Goal: Task Accomplishment & Management: Use online tool/utility

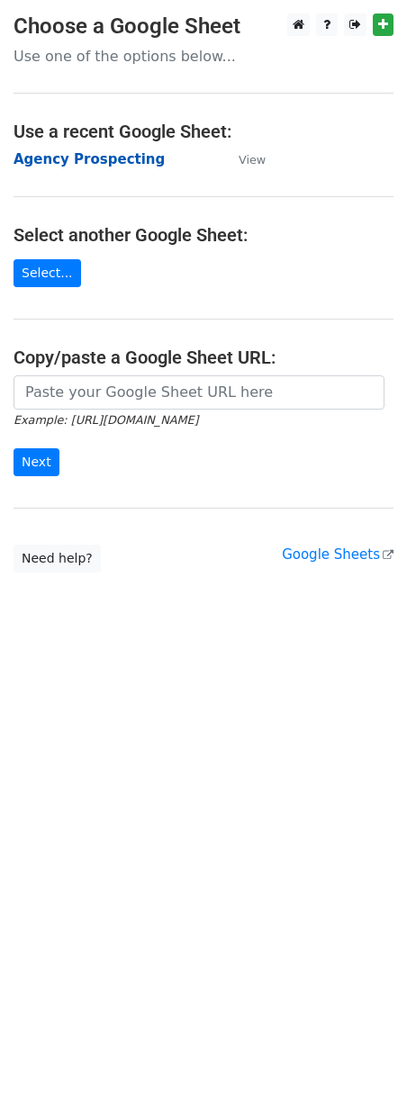
click at [86, 158] on strong "Agency Prospecting" at bounding box center [89, 159] width 151 height 16
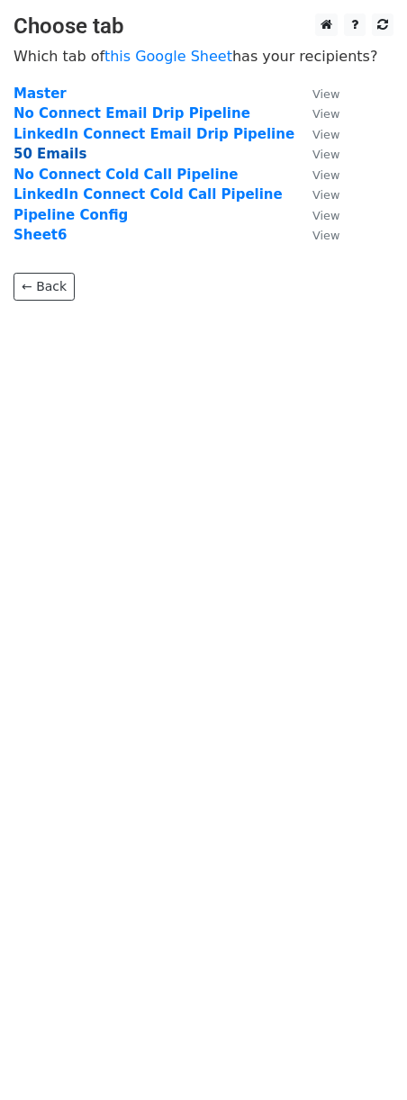
click at [29, 159] on strong "50 Emails" at bounding box center [50, 154] width 73 height 16
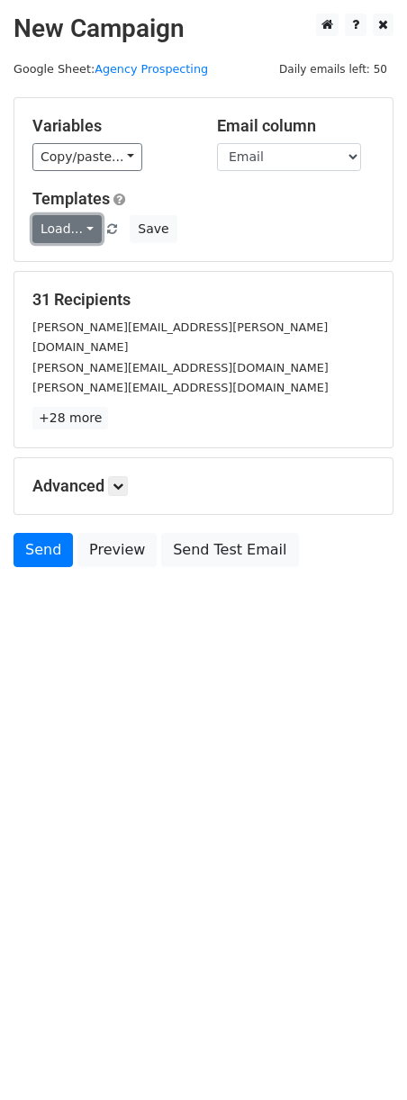
click at [78, 235] on link "Load..." at bounding box center [66, 229] width 69 height 28
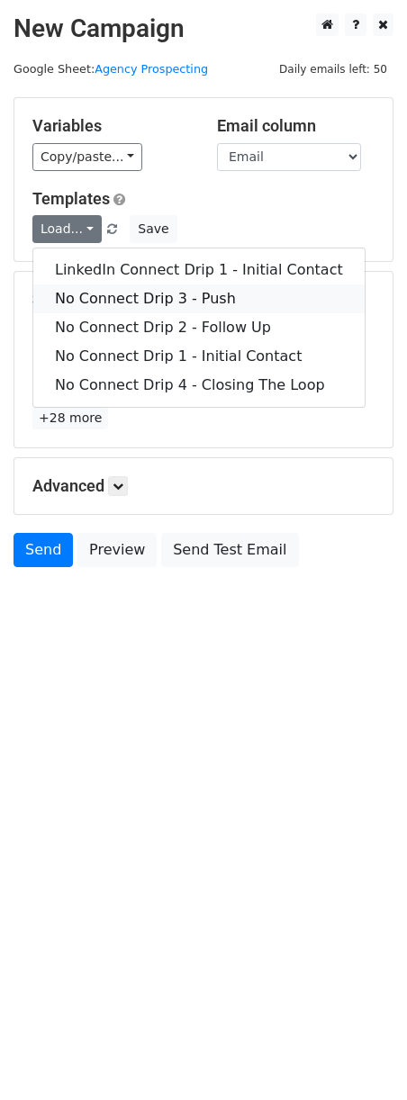
click at [91, 302] on link "No Connect Drip 3 - Push" at bounding box center [198, 298] width 331 height 29
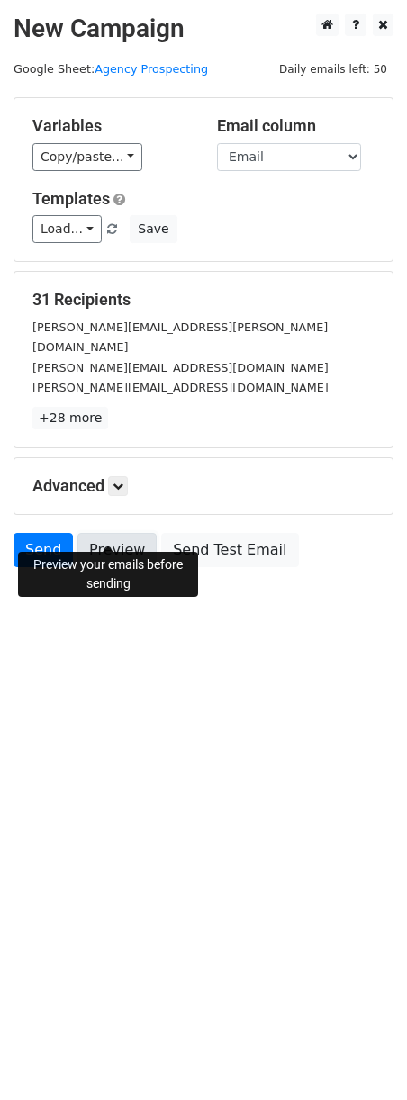
click at [110, 537] on link "Preview" at bounding box center [116, 550] width 79 height 34
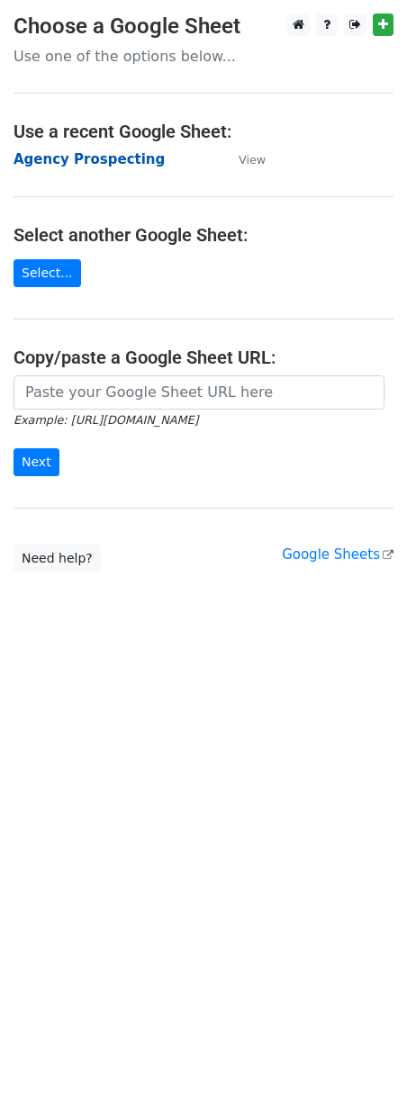
click at [45, 163] on strong "Agency Prospecting" at bounding box center [89, 159] width 151 height 16
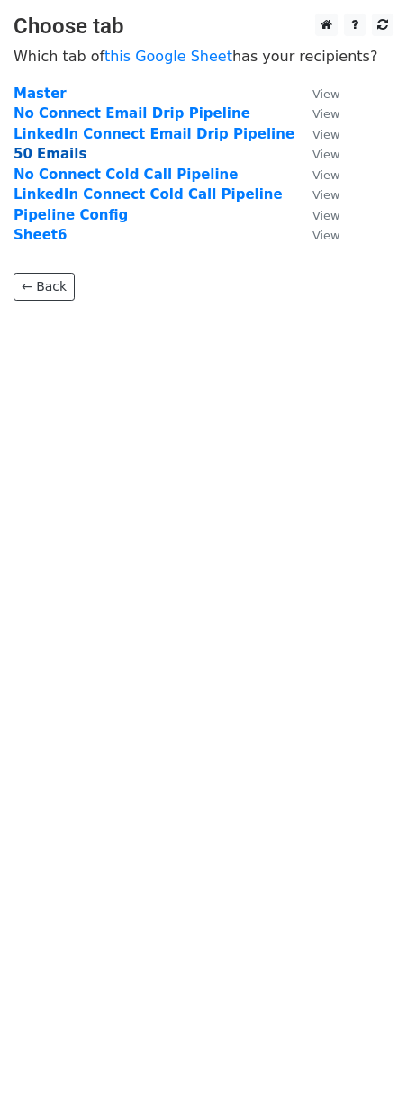
click at [35, 159] on strong "50 Emails" at bounding box center [50, 154] width 73 height 16
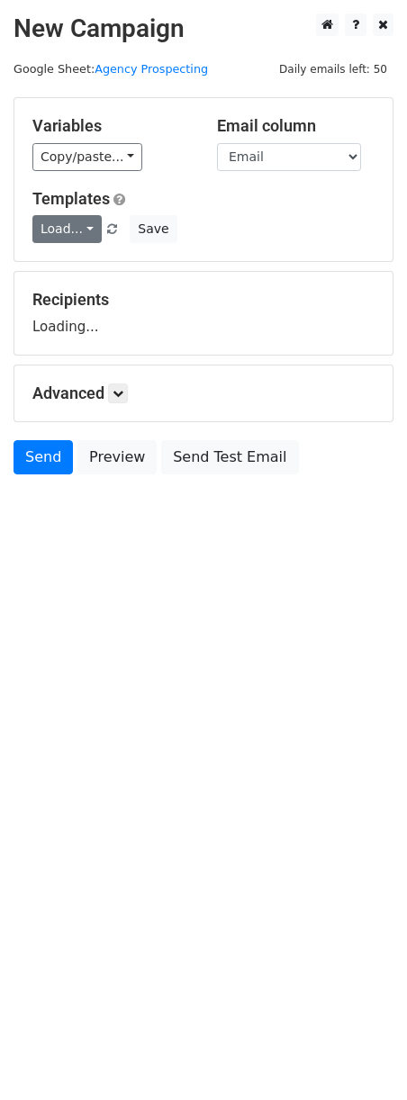
click at [69, 232] on link "Load..." at bounding box center [66, 229] width 69 height 28
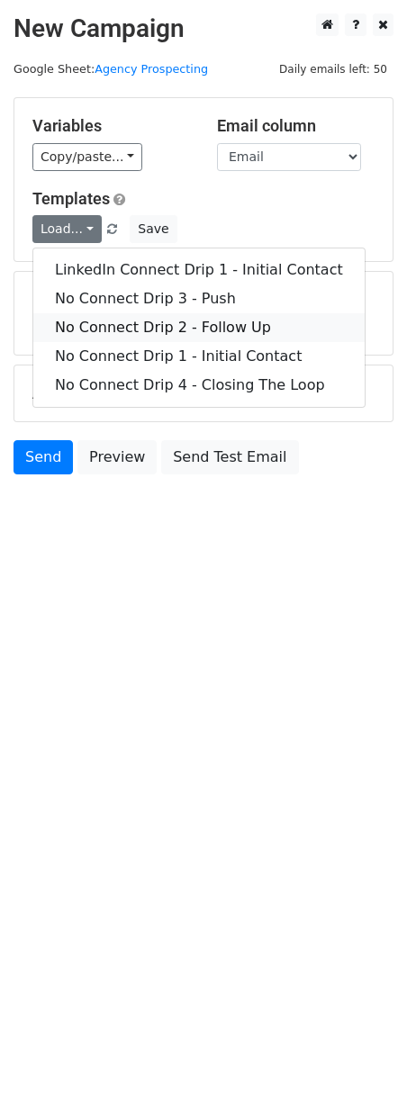
click at [97, 326] on link "No Connect Drip 2 - Follow Up" at bounding box center [198, 327] width 331 height 29
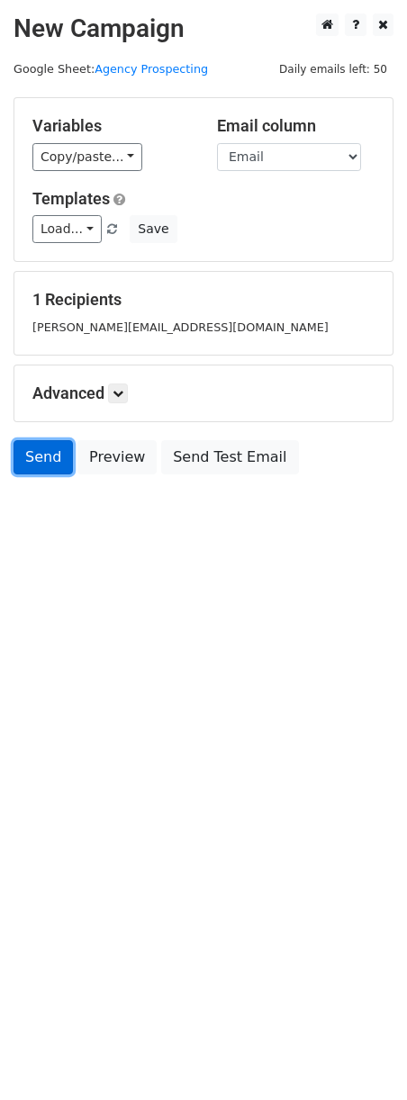
click at [51, 467] on link "Send" at bounding box center [43, 457] width 59 height 34
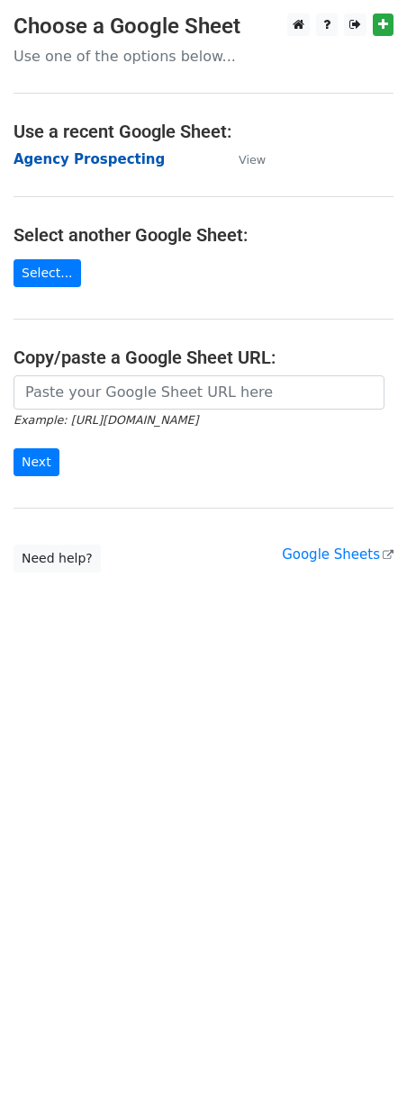
click at [119, 165] on strong "Agency Prospecting" at bounding box center [89, 159] width 151 height 16
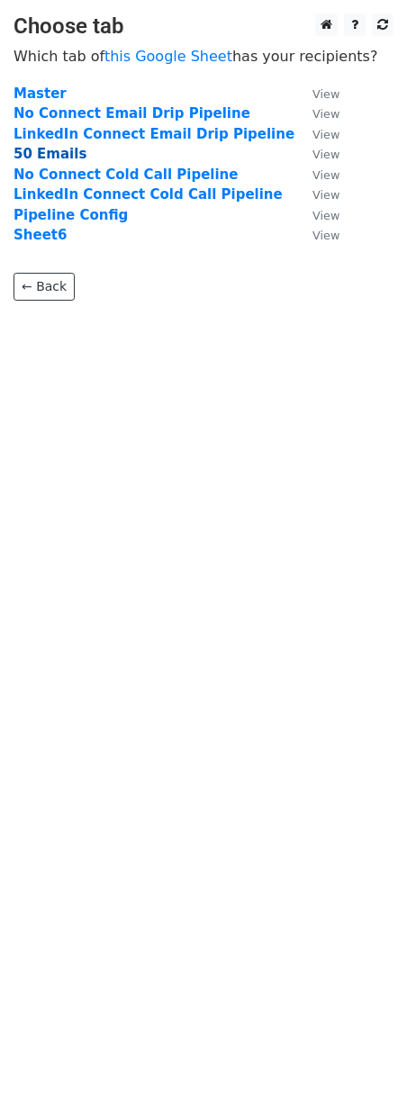
click at [40, 160] on strong "50 Emails" at bounding box center [50, 154] width 73 height 16
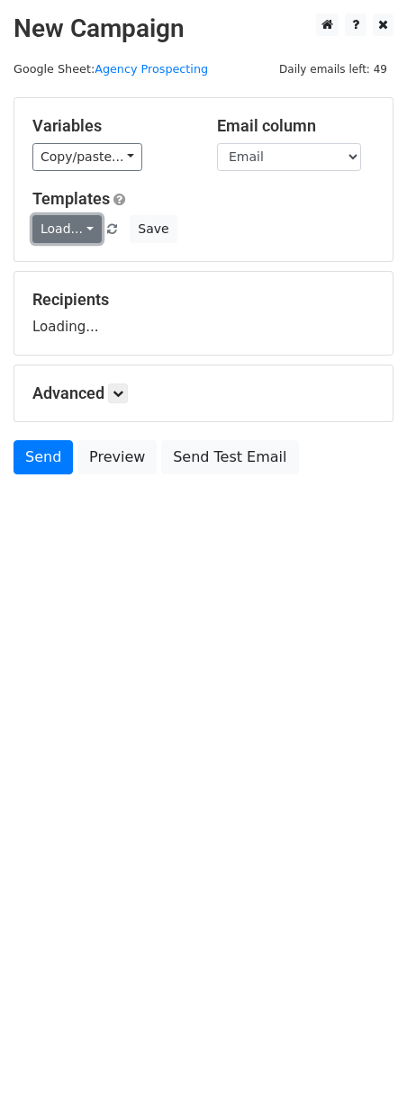
click at [49, 221] on link "Load..." at bounding box center [66, 229] width 69 height 28
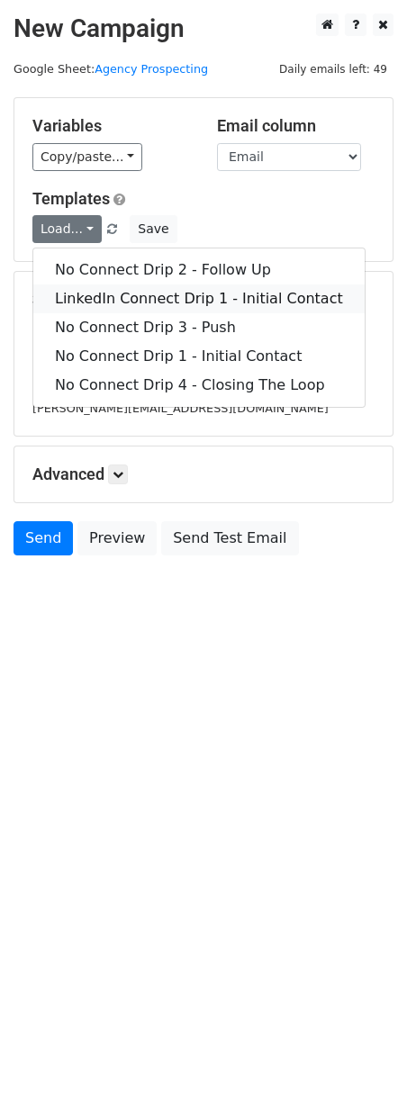
click at [170, 308] on link "LinkedIn Connect Drip 1 - Initial Contact" at bounding box center [198, 298] width 331 height 29
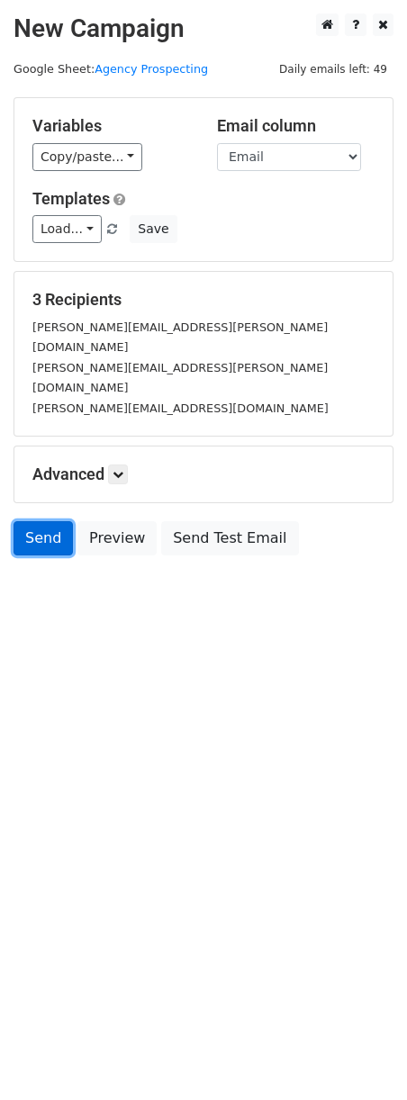
click at [44, 521] on link "Send" at bounding box center [43, 538] width 59 height 34
